Goal: Task Accomplishment & Management: Use online tool/utility

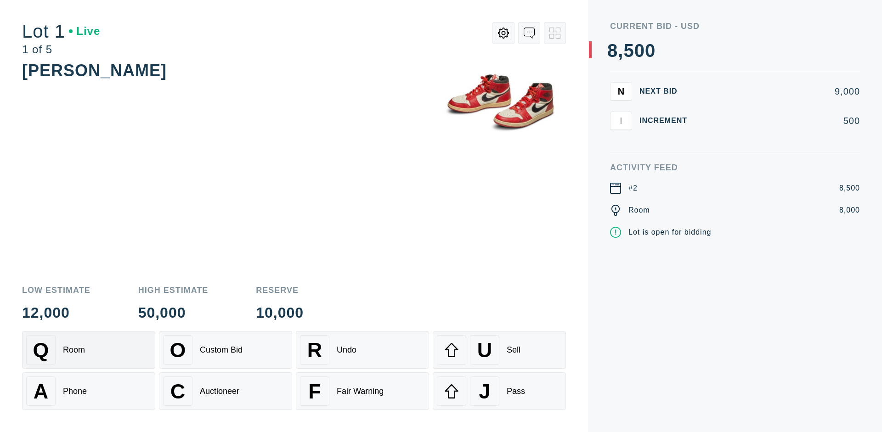
click at [89, 350] on div "Q Room" at bounding box center [88, 349] width 125 height 29
click at [89, 391] on div "A Phone" at bounding box center [88, 391] width 125 height 29
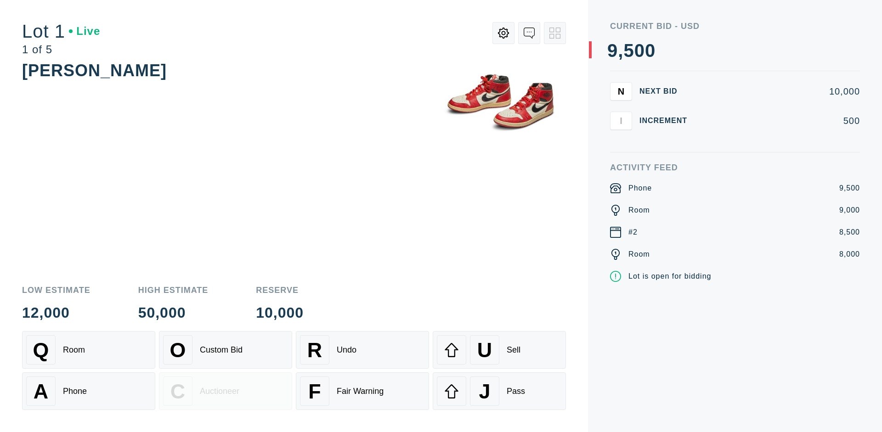
click at [225, 350] on div "Custom Bid" at bounding box center [221, 350] width 43 height 10
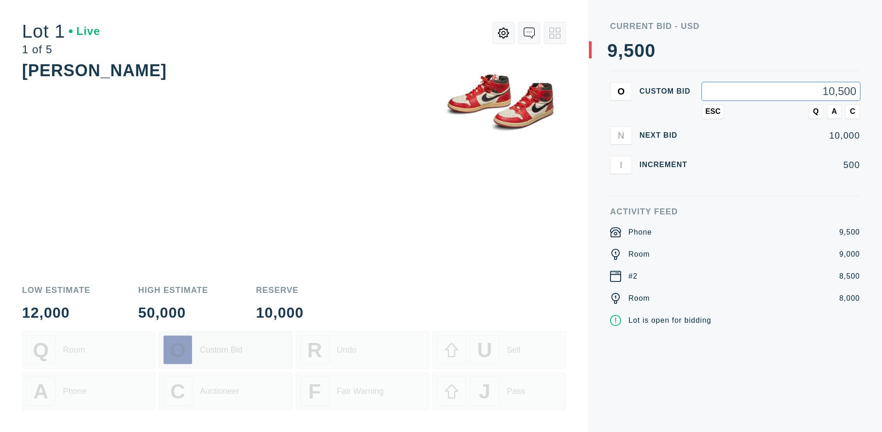
type input "10,500"
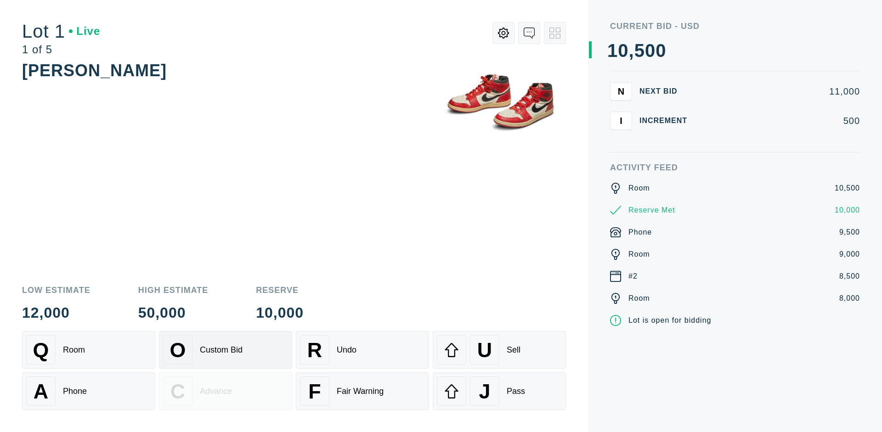
click at [225, 350] on div "Custom Bid" at bounding box center [221, 350] width 43 height 10
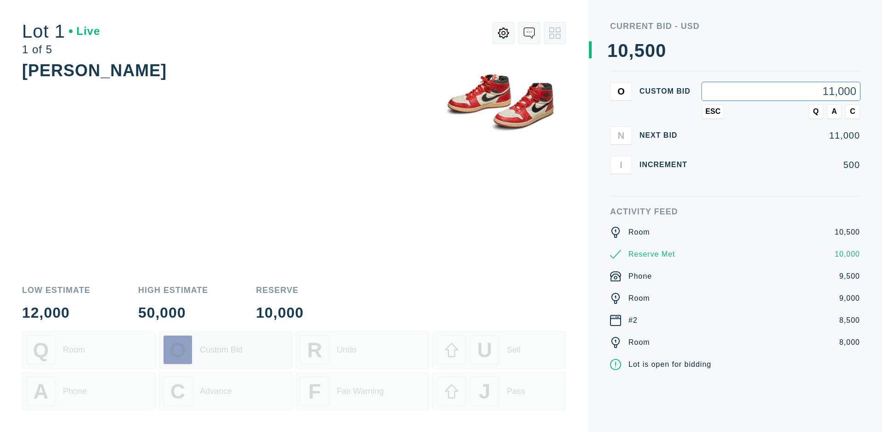
type input "11,000"
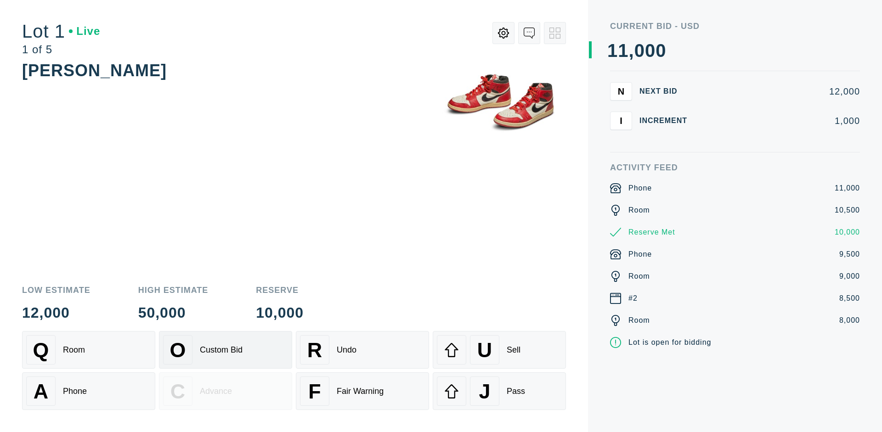
click at [89, 350] on div "Q Room" at bounding box center [88, 349] width 125 height 29
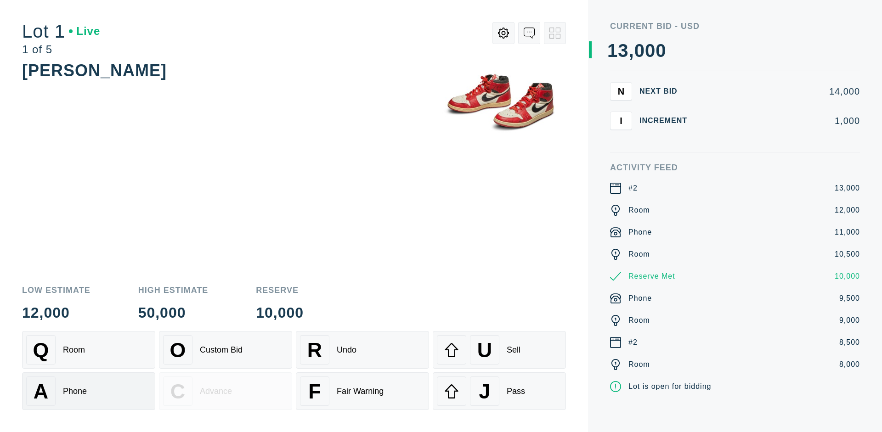
click at [89, 391] on div "A Phone" at bounding box center [88, 391] width 125 height 29
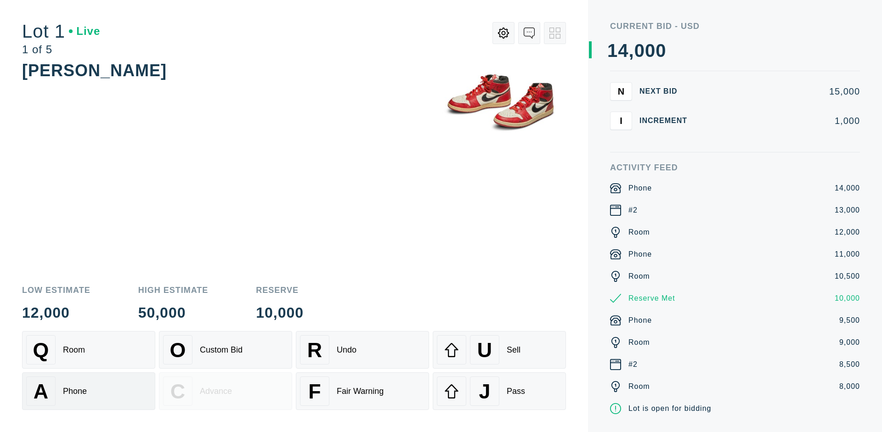
click at [89, 350] on div "Q Room" at bounding box center [88, 349] width 125 height 29
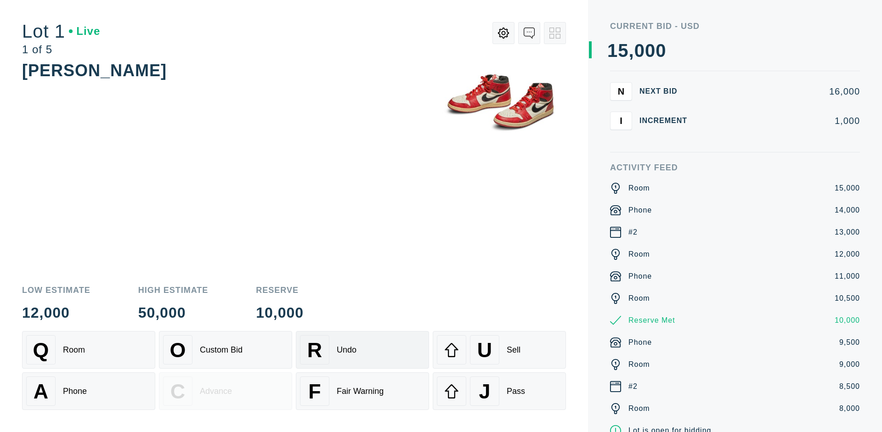
click at [362, 350] on div "R Undo" at bounding box center [362, 349] width 125 height 29
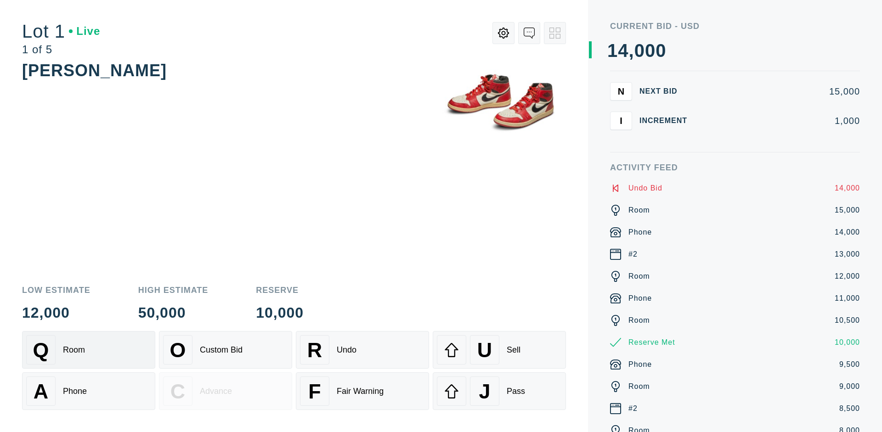
click at [89, 350] on div "Q Room" at bounding box center [88, 349] width 125 height 29
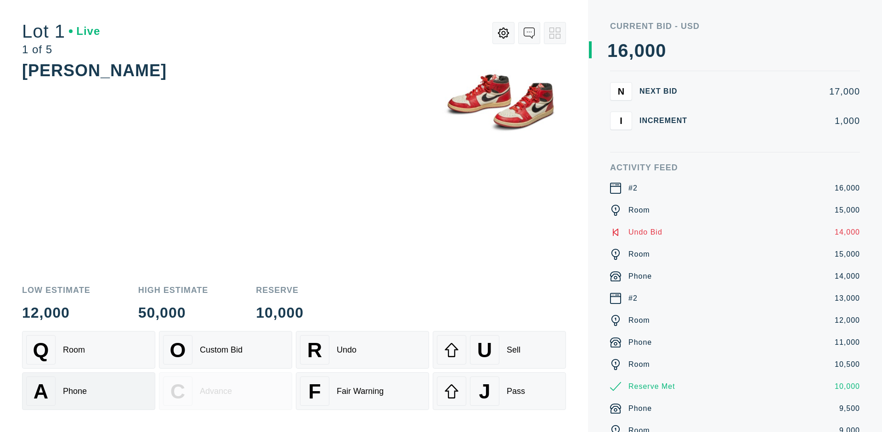
click at [89, 391] on div "A Phone" at bounding box center [88, 391] width 125 height 29
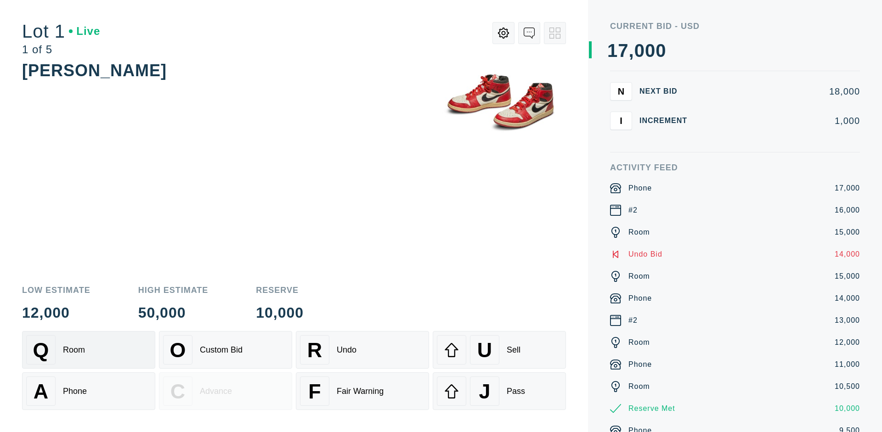
click at [89, 350] on div "Q Room" at bounding box center [88, 349] width 125 height 29
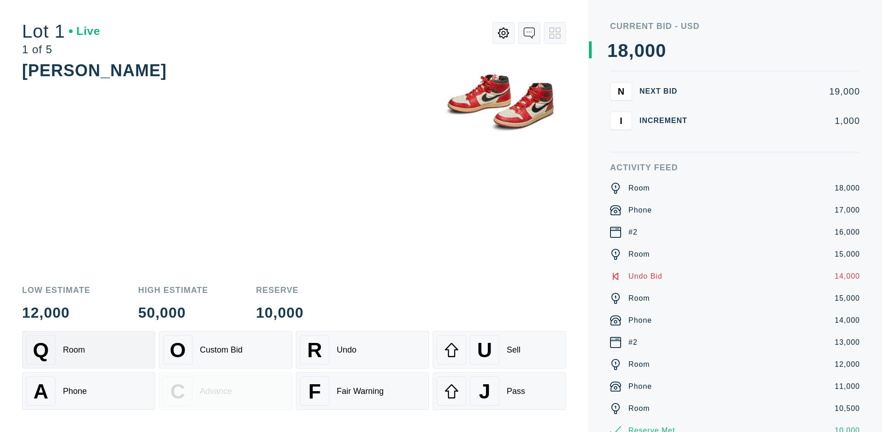
click at [362, 350] on div "R Undo" at bounding box center [362, 349] width 125 height 29
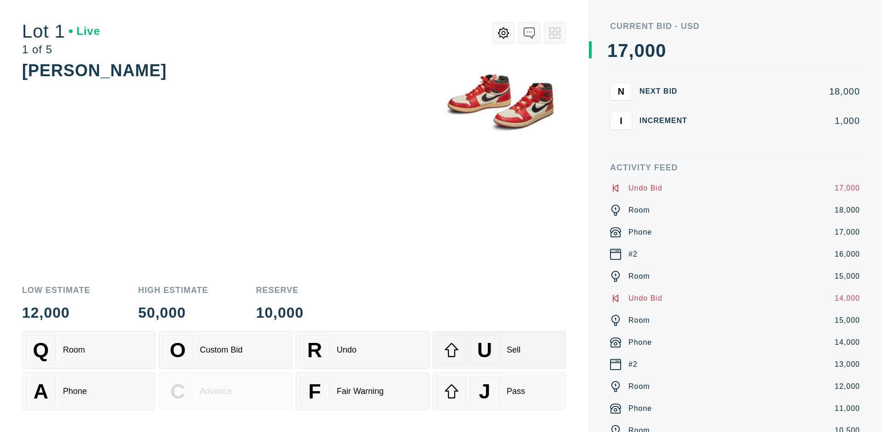
click at [499, 350] on div "U Sell" at bounding box center [499, 349] width 125 height 29
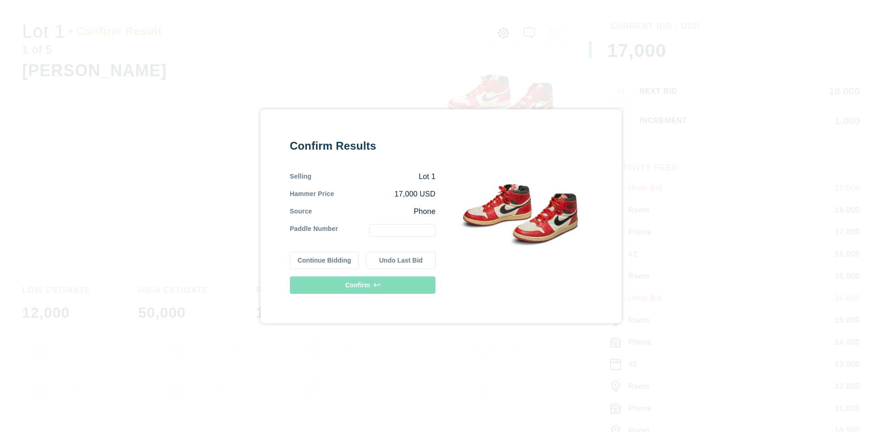
click at [325, 260] on button "Continue Bidding" at bounding box center [324, 260] width 69 height 17
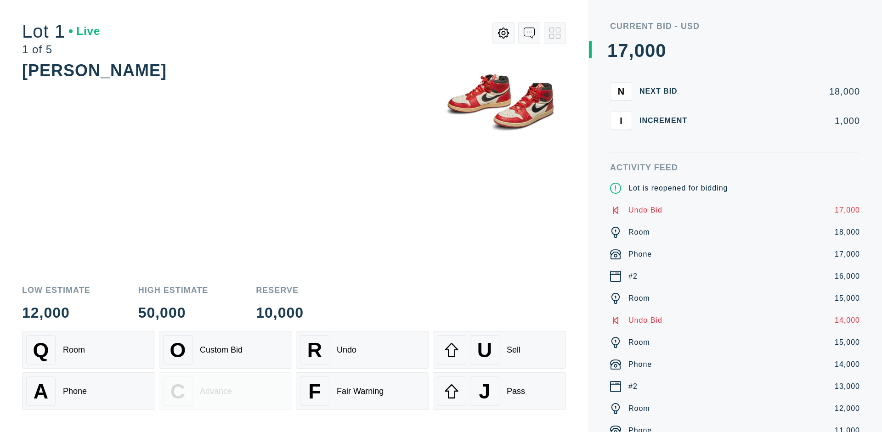
click at [499, 350] on div "U Sell" at bounding box center [499, 349] width 125 height 29
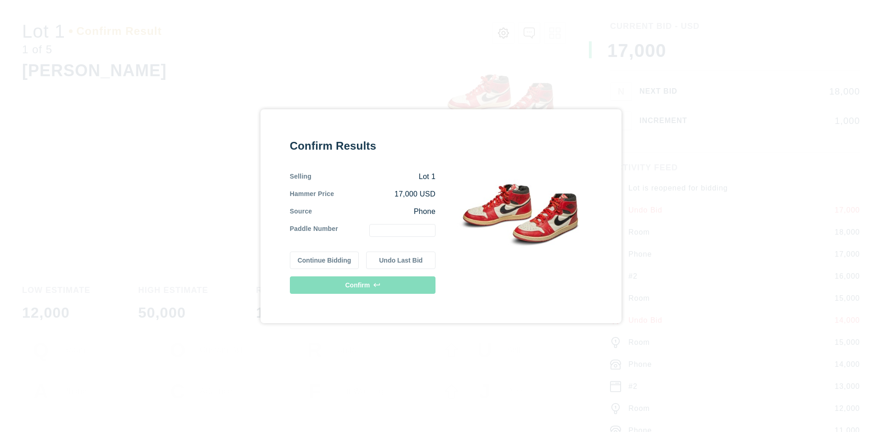
click at [401, 260] on button "Undo Last Bid" at bounding box center [400, 260] width 69 height 17
click at [325, 259] on button "Continue Bidding" at bounding box center [324, 260] width 69 height 17
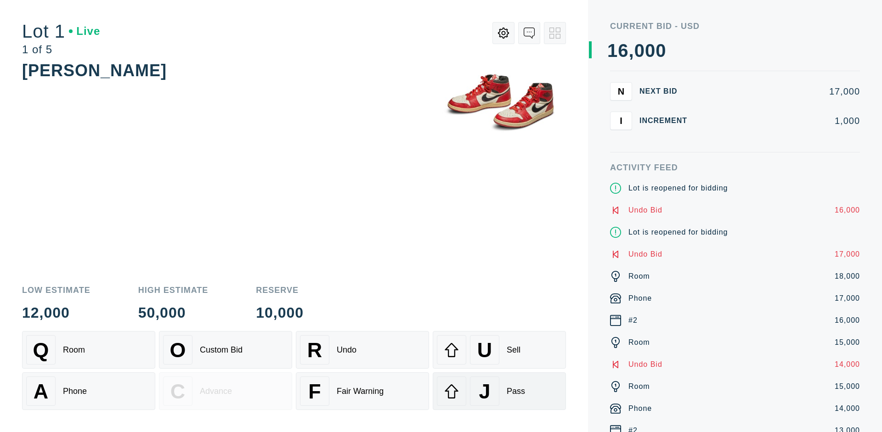
click at [499, 391] on div "J Pass" at bounding box center [499, 391] width 125 height 29
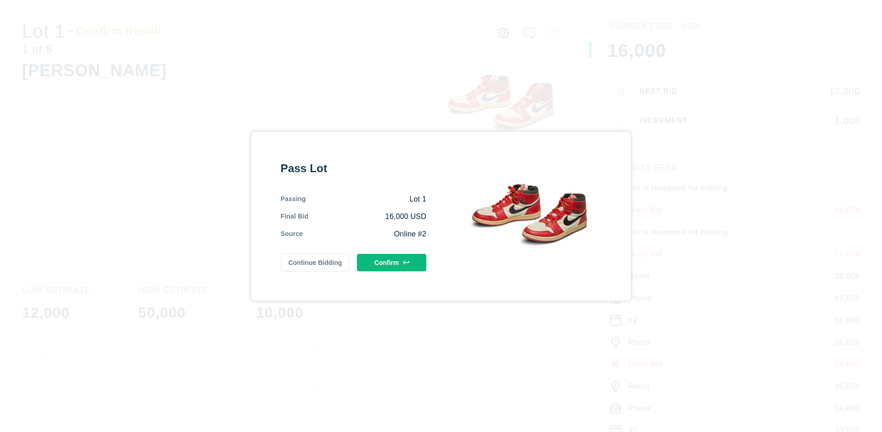
click at [392, 262] on button "Confirm" at bounding box center [391, 262] width 69 height 17
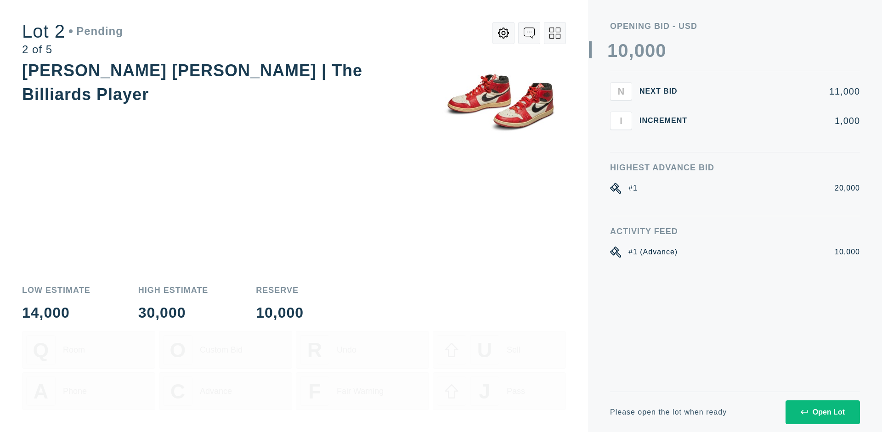
click at [822, 412] on div "Open Lot" at bounding box center [822, 412] width 44 height 8
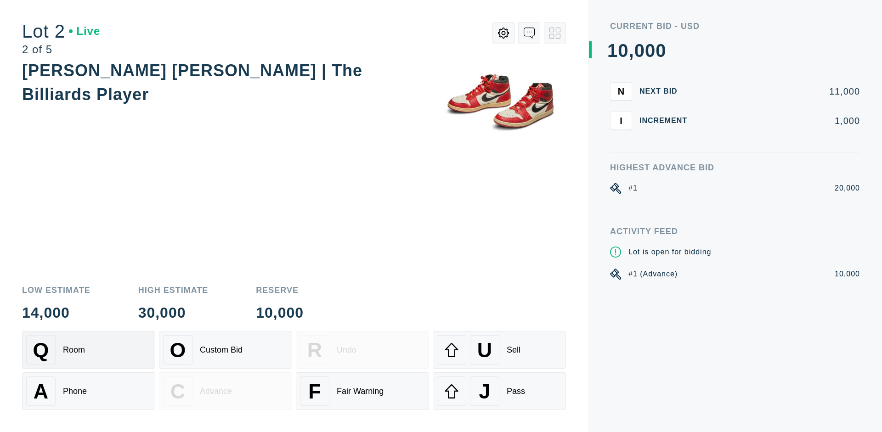
click at [89, 350] on div "Q Room" at bounding box center [88, 349] width 125 height 29
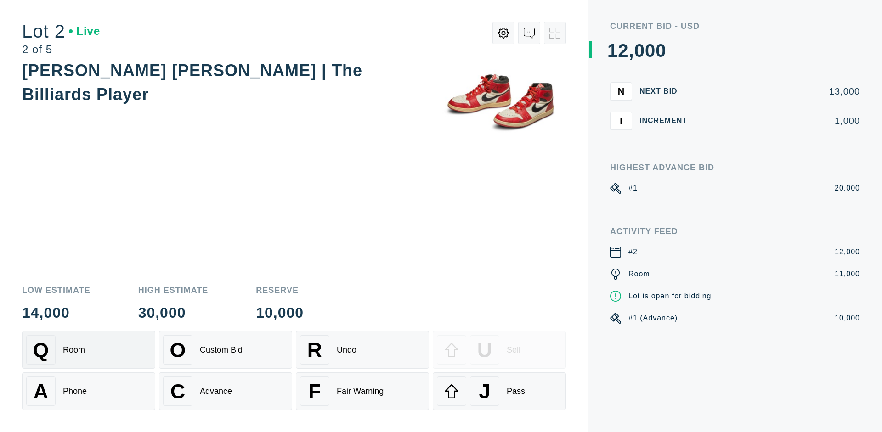
click at [225, 391] on div "Advance" at bounding box center [216, 392] width 32 height 10
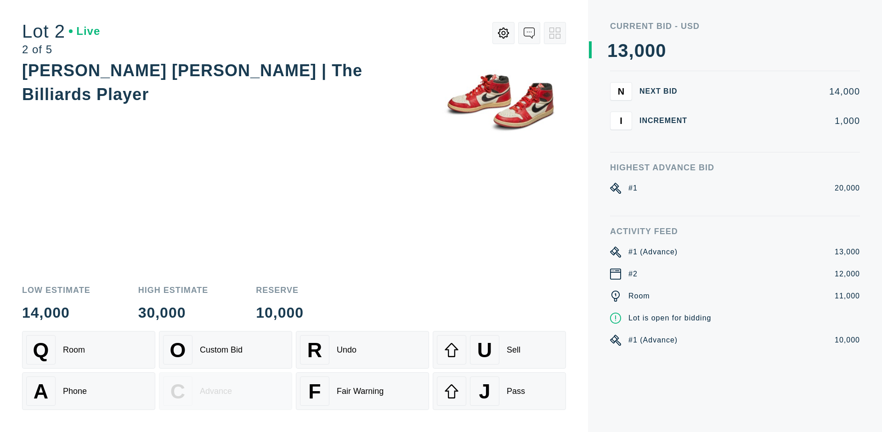
click at [499, 350] on div "U Sell" at bounding box center [499, 349] width 125 height 29
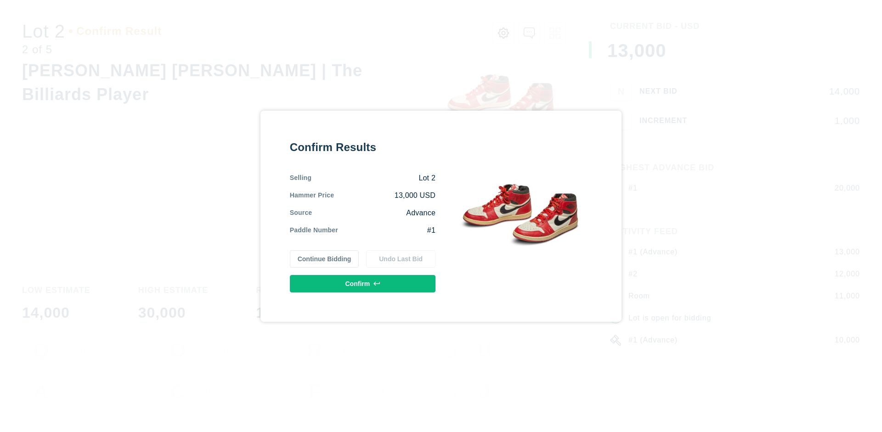
click at [363, 283] on button "Confirm" at bounding box center [363, 283] width 146 height 17
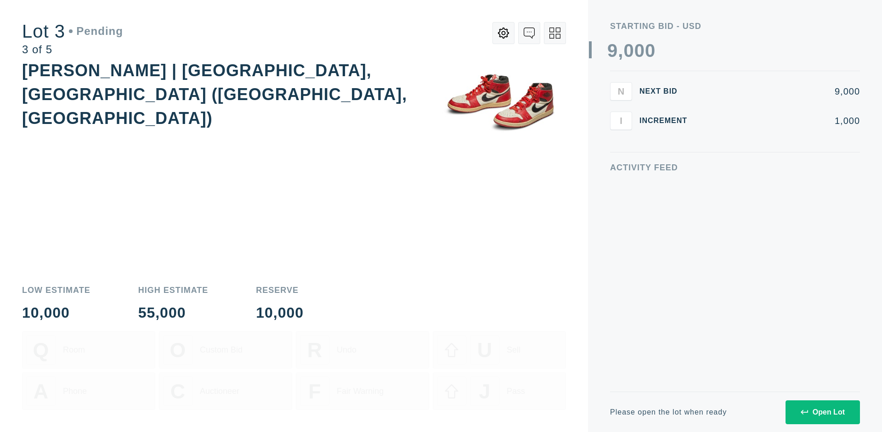
click at [822, 412] on div "Open Lot" at bounding box center [822, 412] width 44 height 8
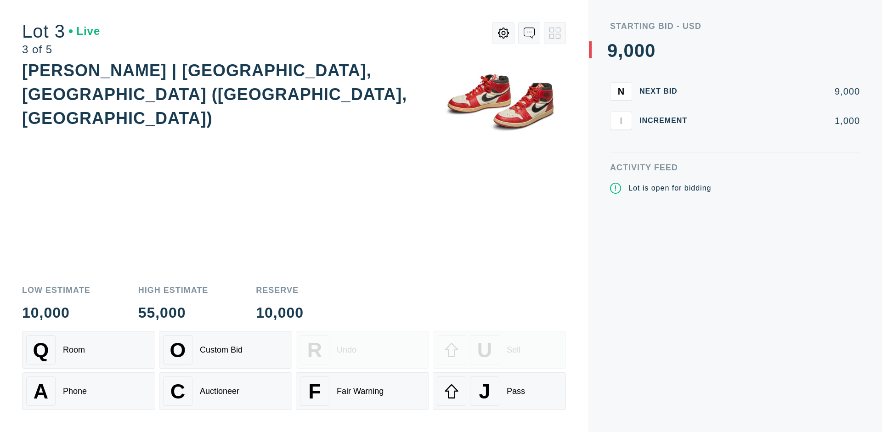
click at [499, 391] on div "J Pass" at bounding box center [499, 391] width 125 height 29
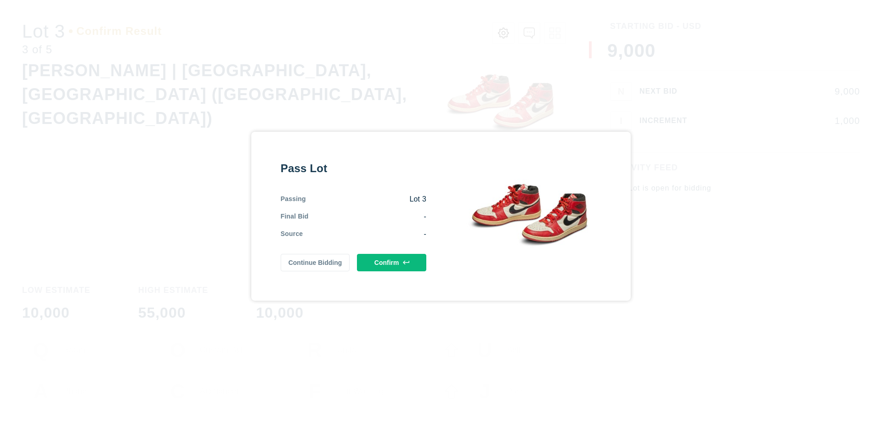
click at [392, 262] on button "Confirm" at bounding box center [391, 262] width 69 height 17
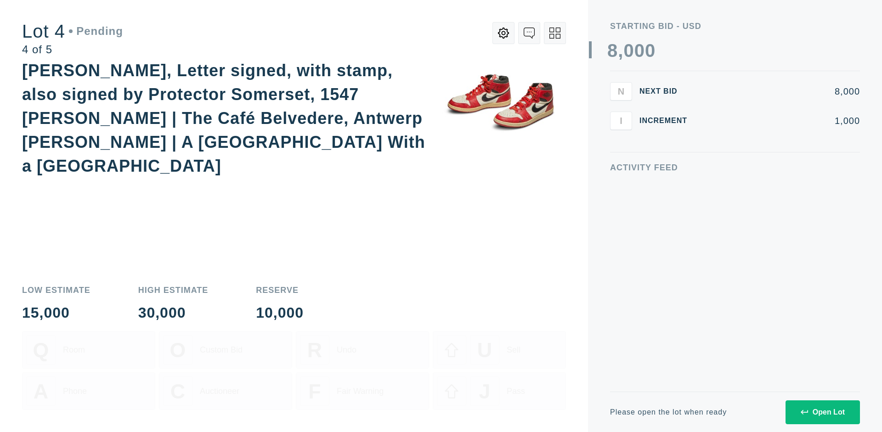
click at [822, 412] on div "Open Lot" at bounding box center [822, 412] width 44 height 8
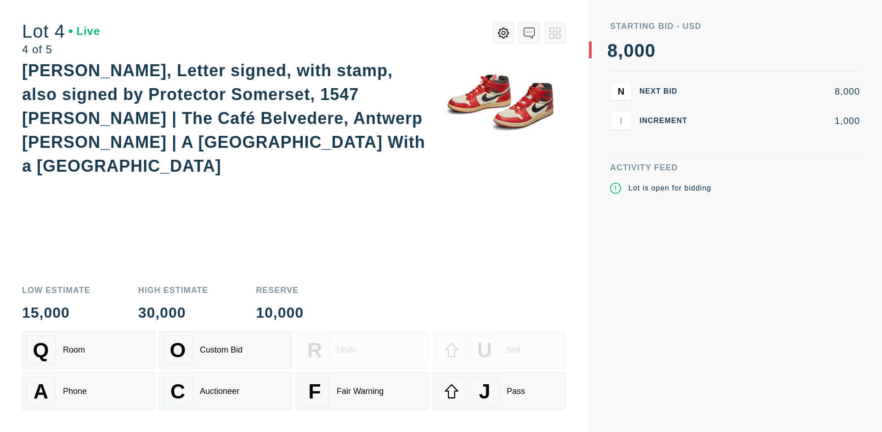
click at [89, 350] on div "Q Room" at bounding box center [88, 349] width 125 height 29
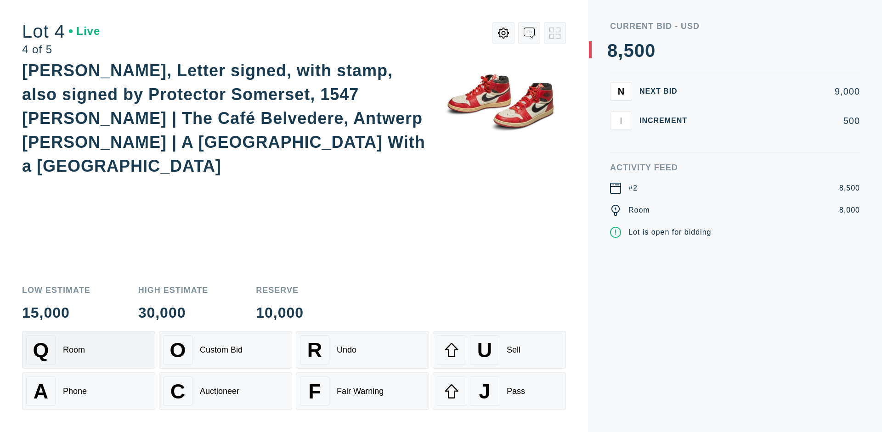
click at [225, 391] on div "Auctioneer" at bounding box center [219, 392] width 39 height 10
click at [499, 391] on div "J Pass" at bounding box center [499, 391] width 125 height 29
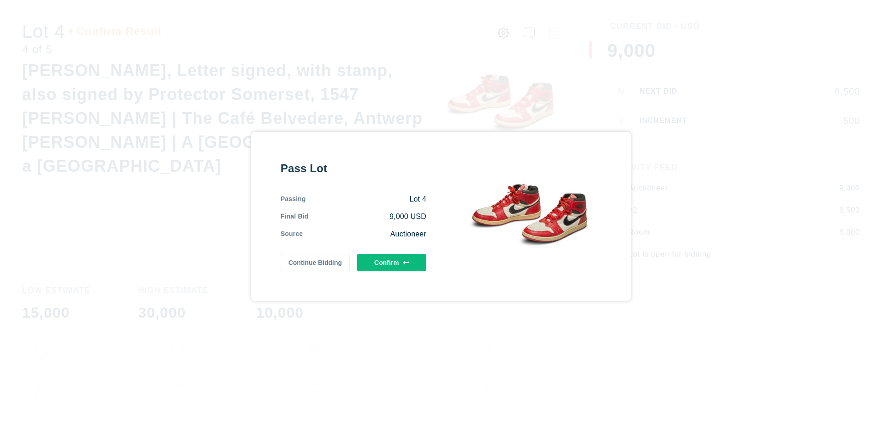
click at [392, 262] on button "Confirm" at bounding box center [391, 262] width 69 height 17
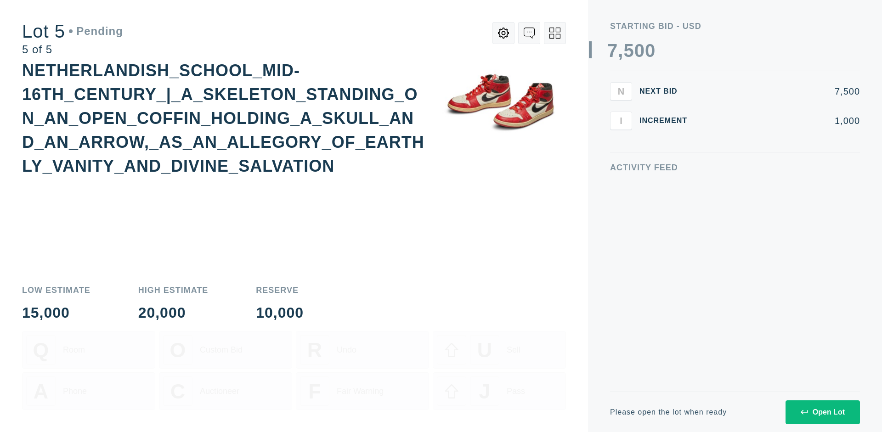
click at [822, 412] on div "Open Lot" at bounding box center [822, 412] width 44 height 8
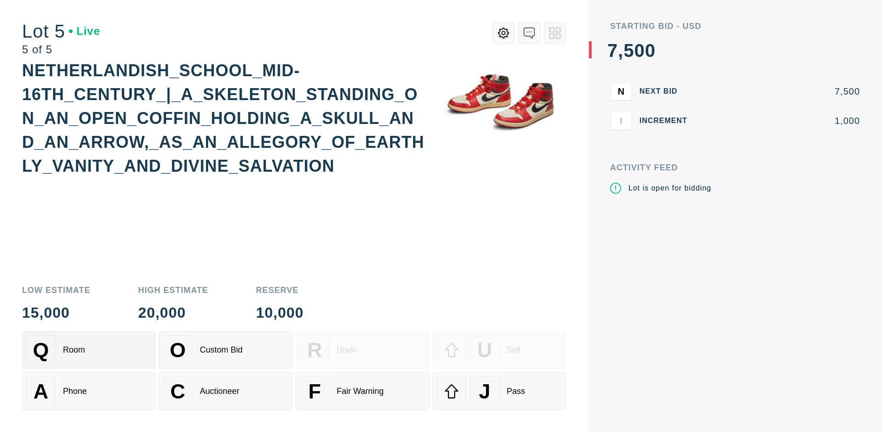
click at [89, 350] on div "Q Room" at bounding box center [88, 349] width 125 height 29
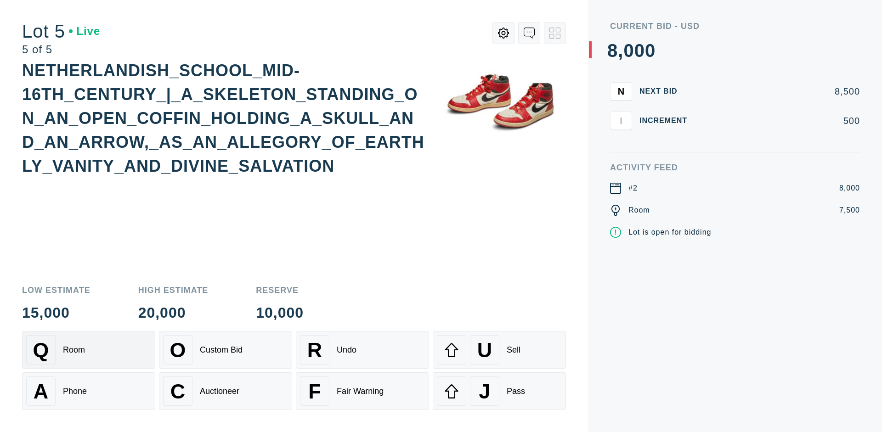
click at [89, 350] on div "Q Room" at bounding box center [88, 349] width 125 height 29
click at [499, 350] on div "U Sell" at bounding box center [499, 349] width 125 height 29
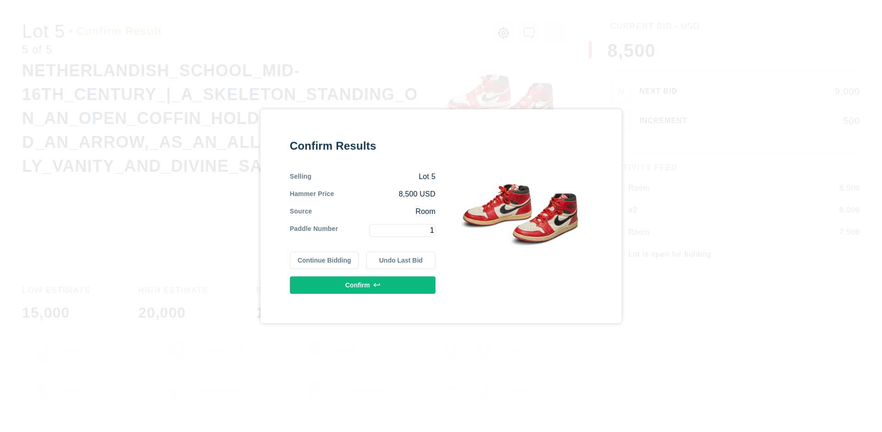
type input "1"
click at [363, 285] on button "Confirm" at bounding box center [363, 284] width 146 height 17
